Goal: Task Accomplishment & Management: Manage account settings

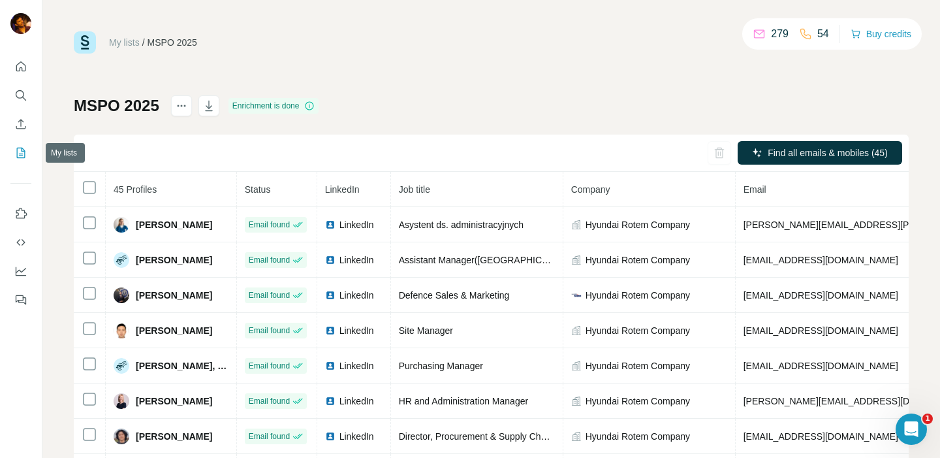
click at [30, 156] on button "My lists" at bounding box center [20, 153] width 21 height 24
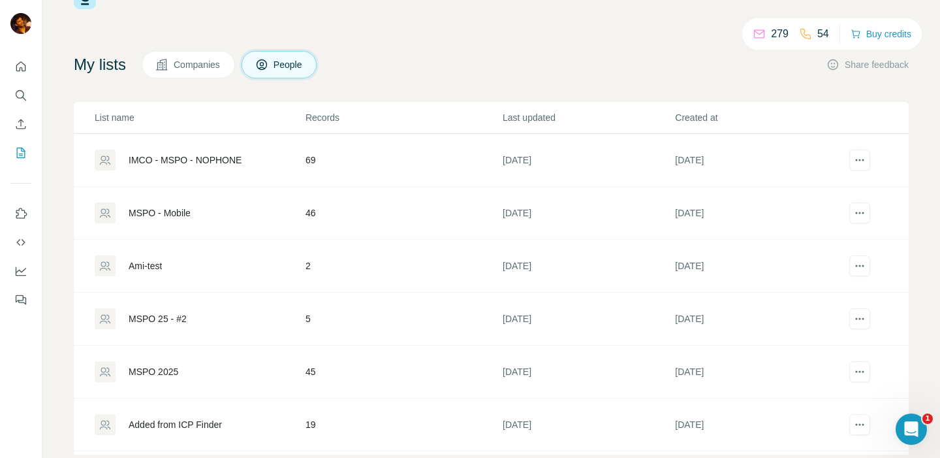
scroll to position [72, 0]
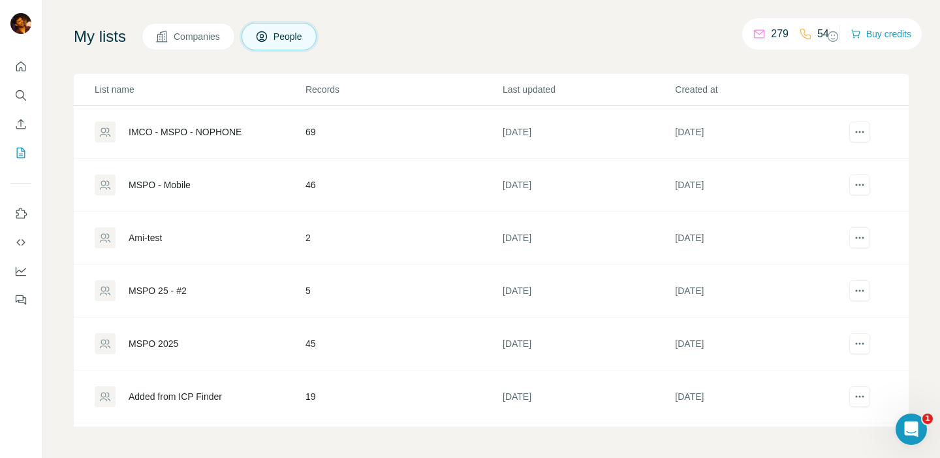
click at [217, 394] on div "Added from ICP Finder" at bounding box center [175, 396] width 93 height 13
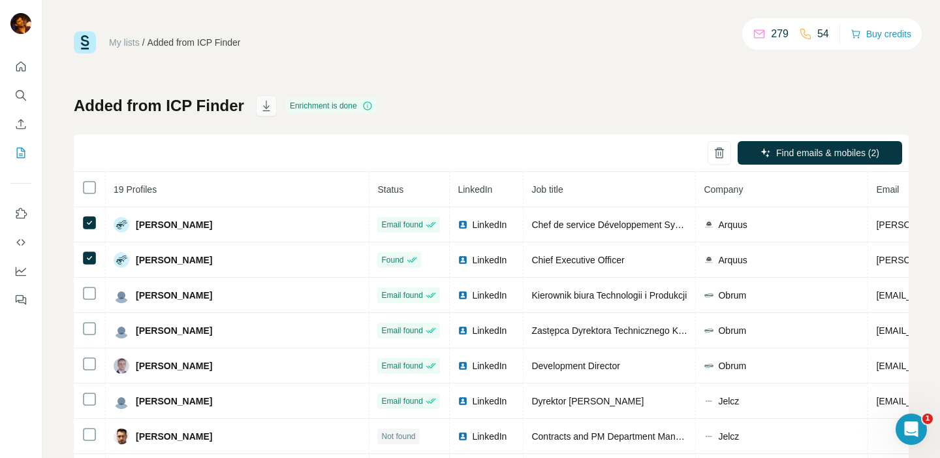
click at [263, 108] on icon "button" at bounding box center [266, 107] width 7 height 4
click at [130, 43] on link "My lists" at bounding box center [124, 42] width 31 height 10
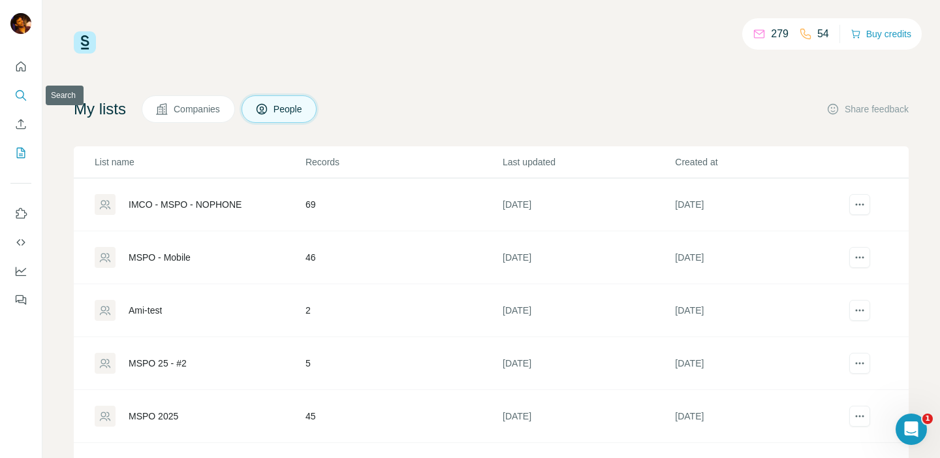
click at [26, 95] on icon "Search" at bounding box center [20, 95] width 13 height 13
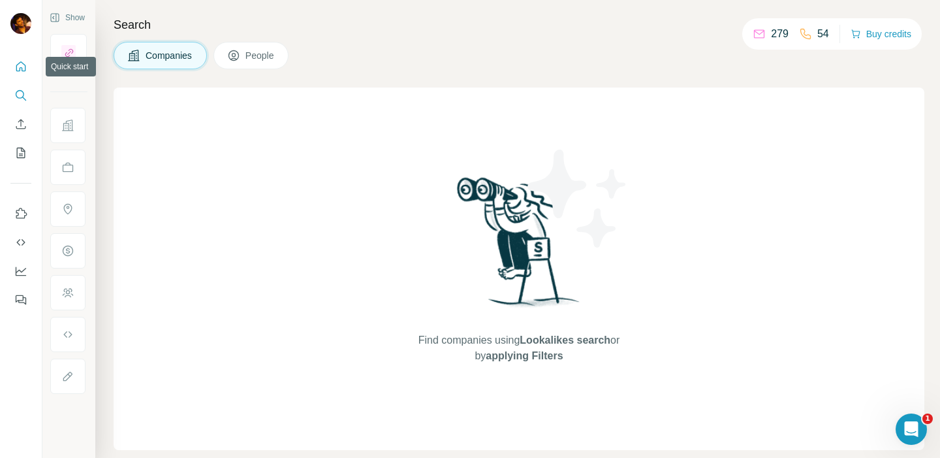
click at [21, 67] on icon "Quick start" at bounding box center [20, 66] width 13 height 13
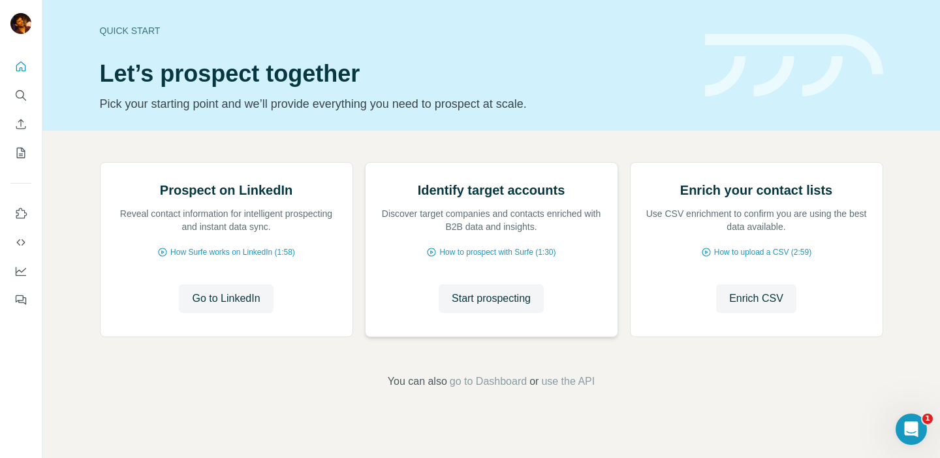
scroll to position [104, 0]
click at [14, 90] on icon "Search" at bounding box center [20, 95] width 13 height 13
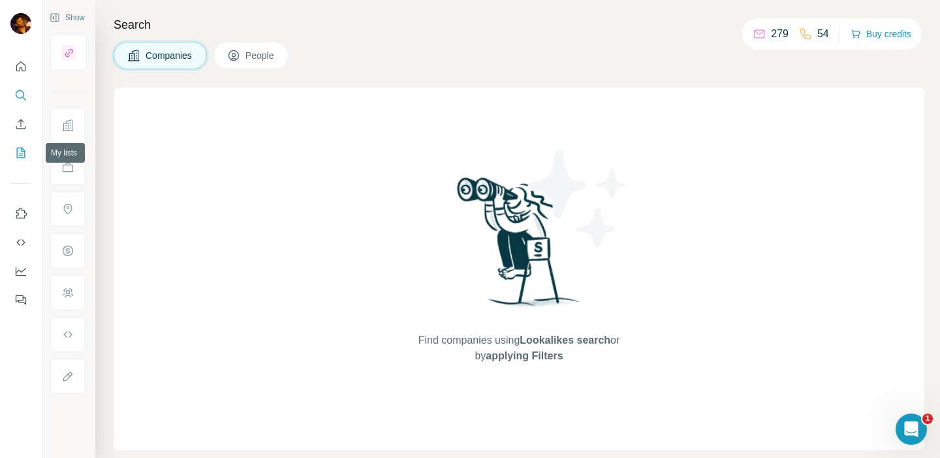
click at [20, 152] on icon "My lists" at bounding box center [20, 152] width 13 height 13
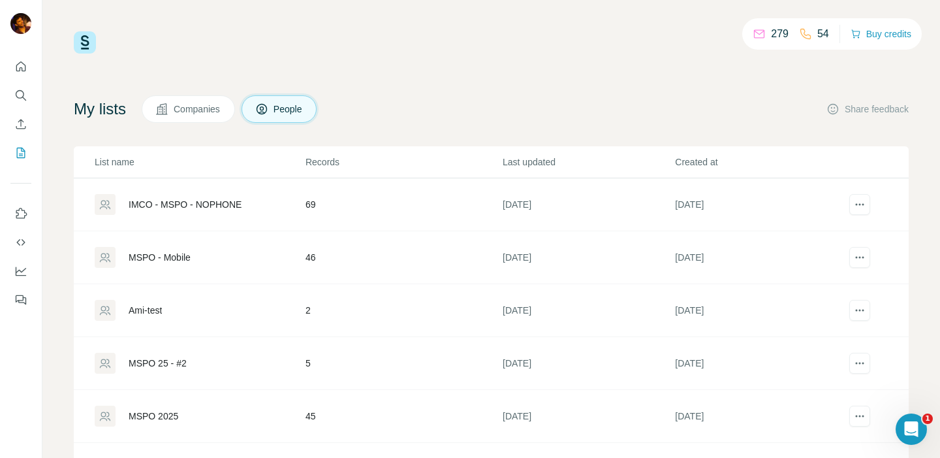
click at [304, 106] on span "People" at bounding box center [289, 108] width 30 height 13
click at [206, 106] on span "Companies" at bounding box center [198, 108] width 48 height 13
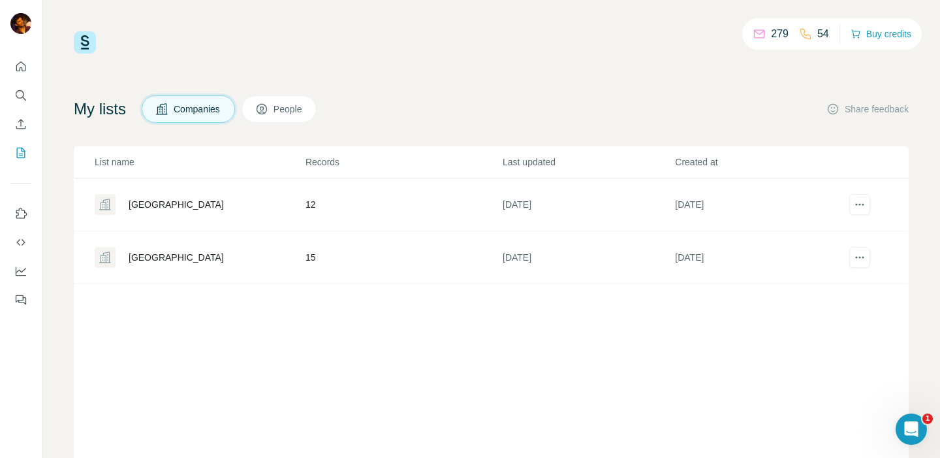
click at [280, 111] on button "People" at bounding box center [280, 108] width 76 height 27
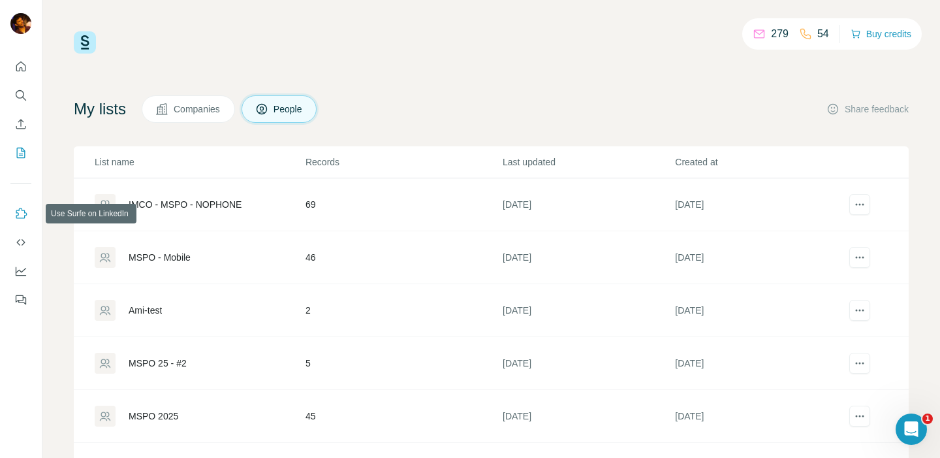
click at [24, 213] on icon "Use Surfe on LinkedIn" at bounding box center [21, 213] width 11 height 10
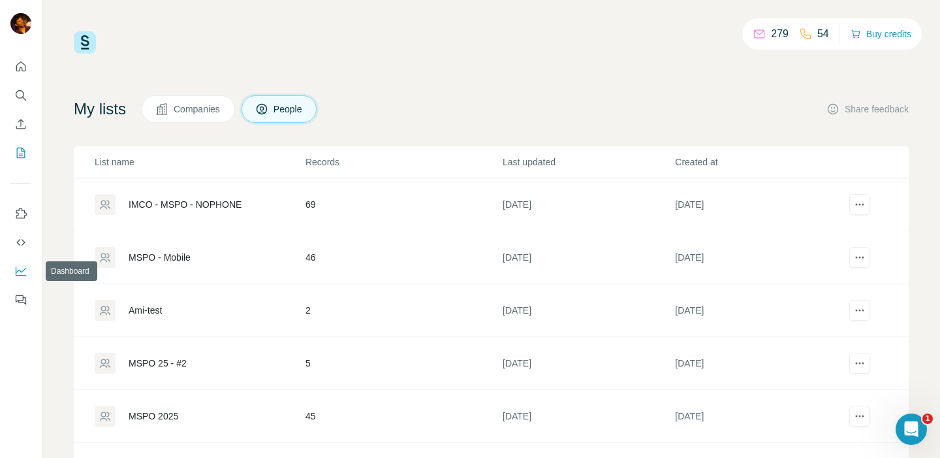
click at [18, 266] on icon "Dashboard" at bounding box center [20, 270] width 13 height 13
click at [23, 70] on icon "Quick start" at bounding box center [20, 66] width 13 height 13
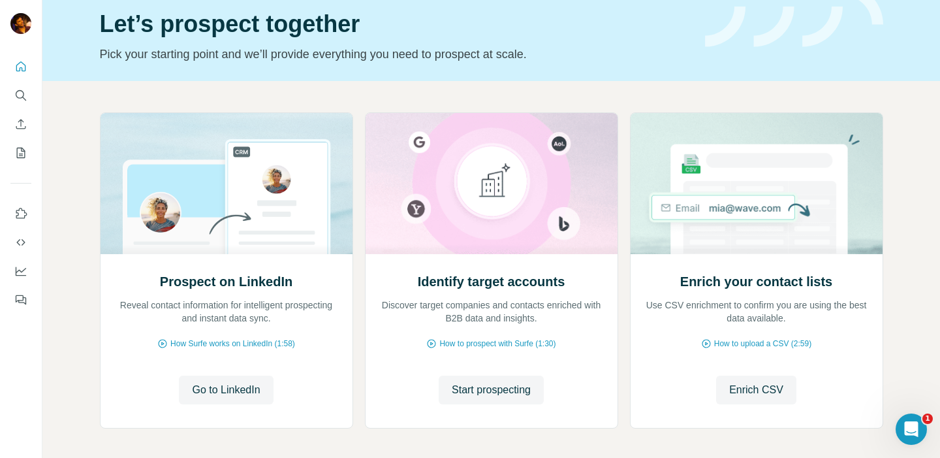
scroll to position [104, 0]
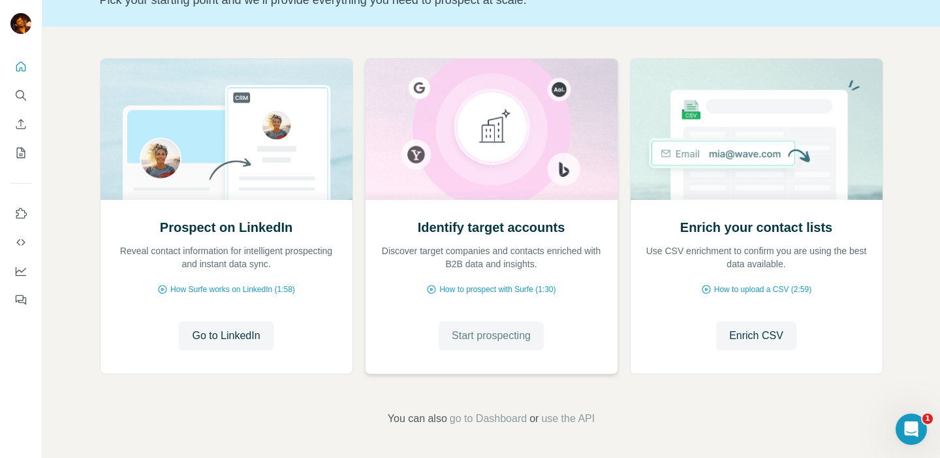
click at [452, 328] on span "Start prospecting" at bounding box center [491, 336] width 79 height 16
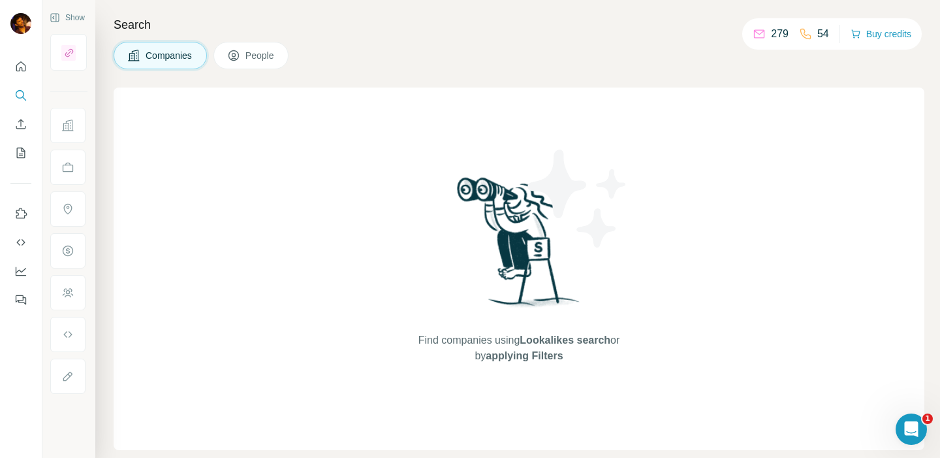
click at [268, 57] on span "People" at bounding box center [260, 55] width 30 height 13
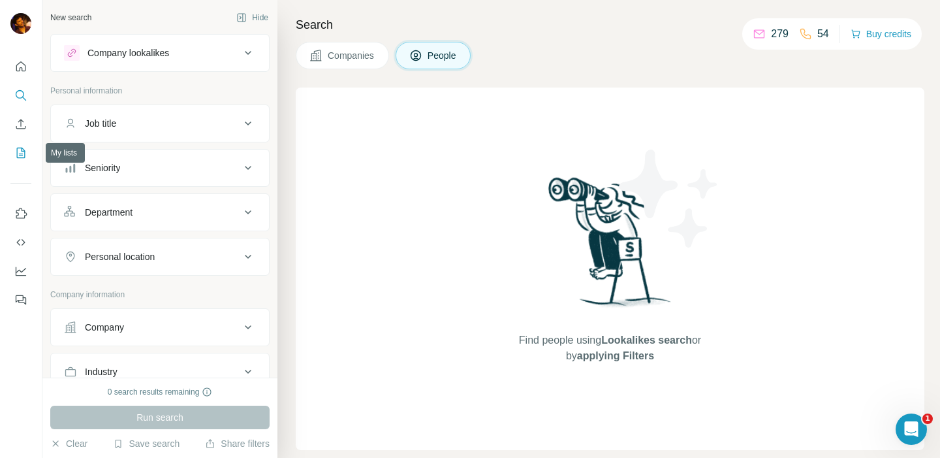
click at [15, 161] on button "My lists" at bounding box center [20, 153] width 21 height 24
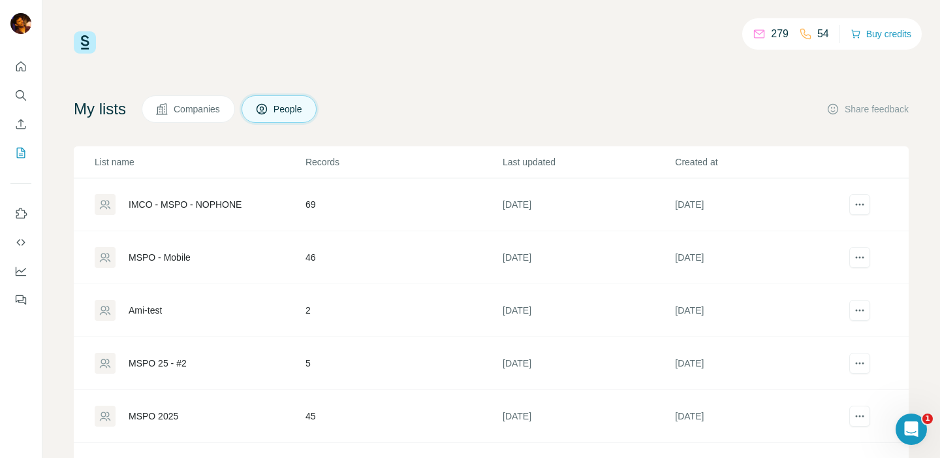
click at [165, 201] on div "IMCO - MSPO - NOPHONE" at bounding box center [185, 204] width 113 height 13
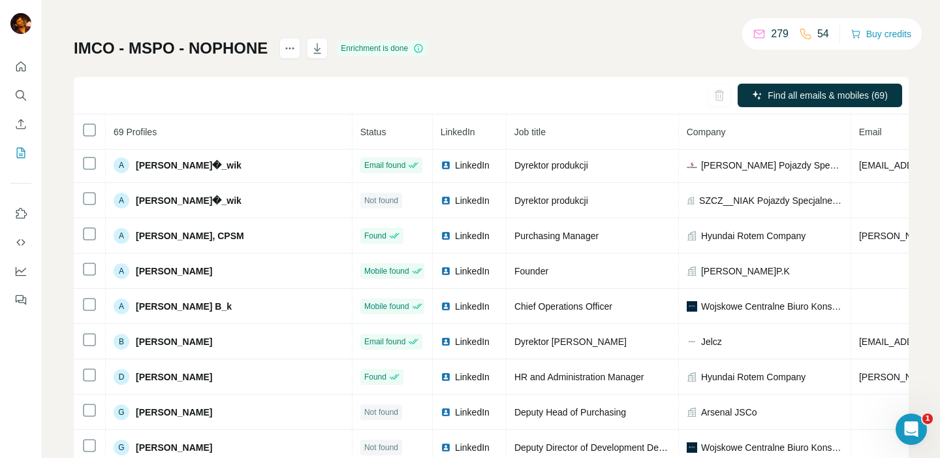
scroll to position [90, 0]
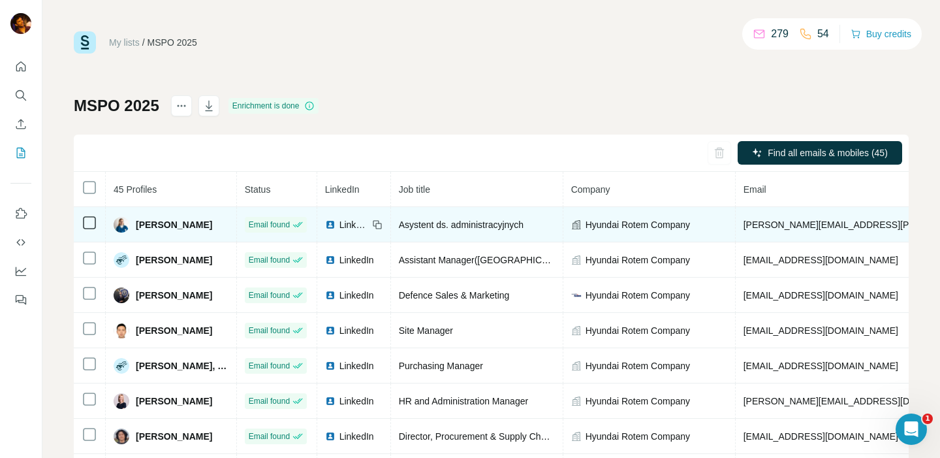
click at [375, 221] on icon at bounding box center [377, 224] width 10 height 10
click at [350, 225] on span "LinkedIn" at bounding box center [353, 224] width 29 height 13
